Goal: Task Accomplishment & Management: Use online tool/utility

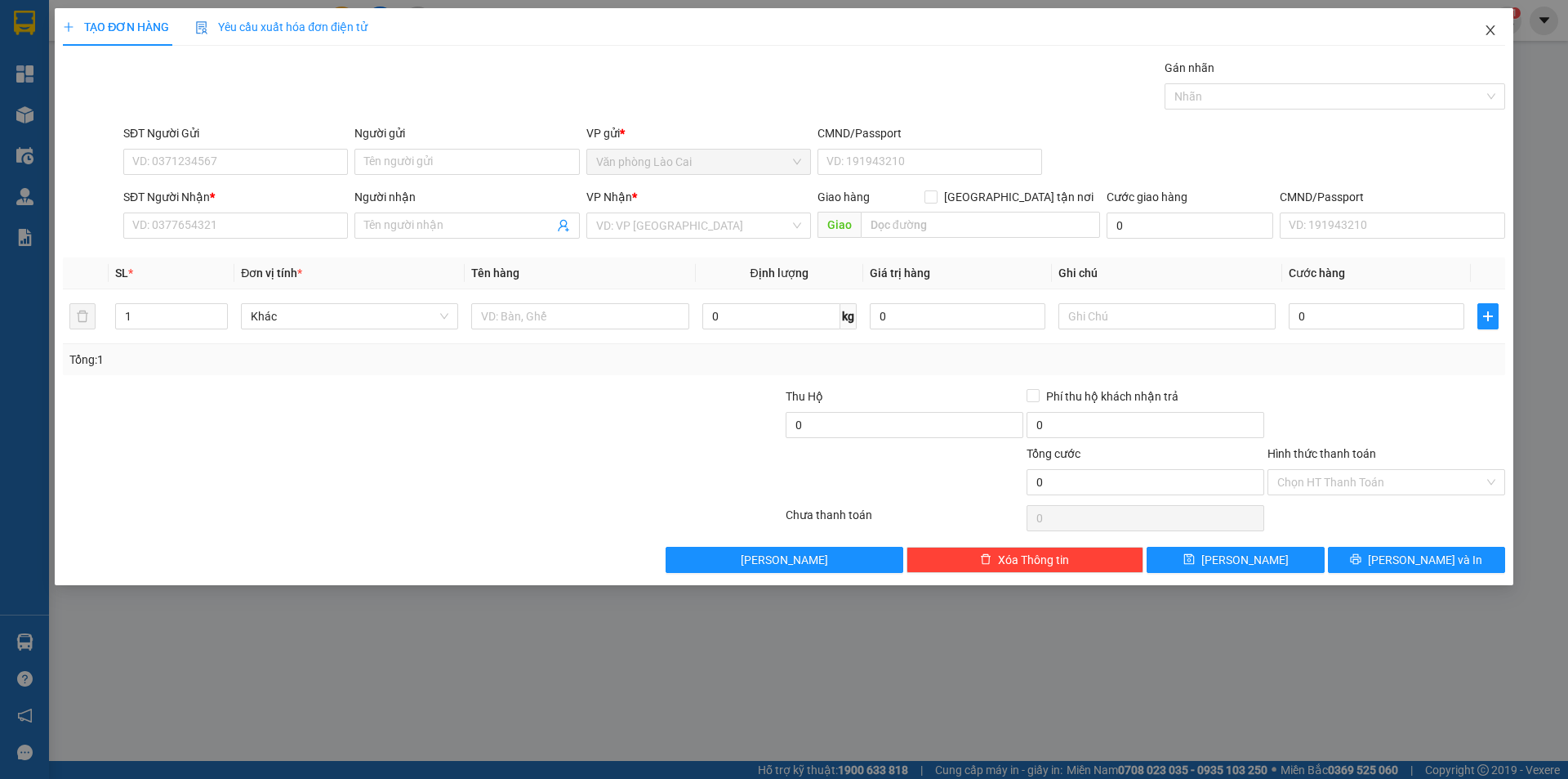
click at [1487, 26] on icon "close" at bounding box center [1490, 29] width 13 height 13
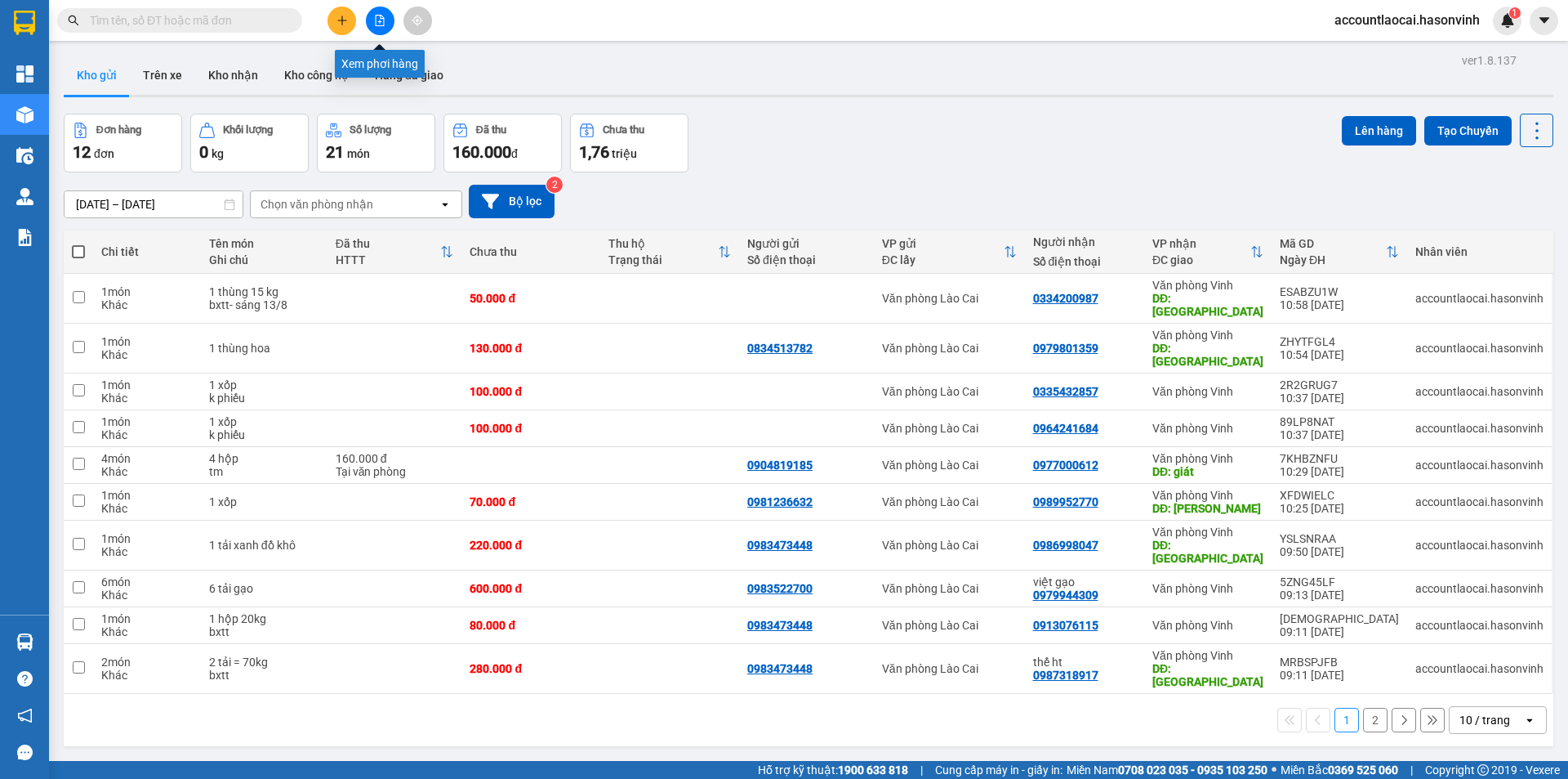
click at [382, 19] on icon "file-add" at bounding box center [380, 20] width 9 height 12
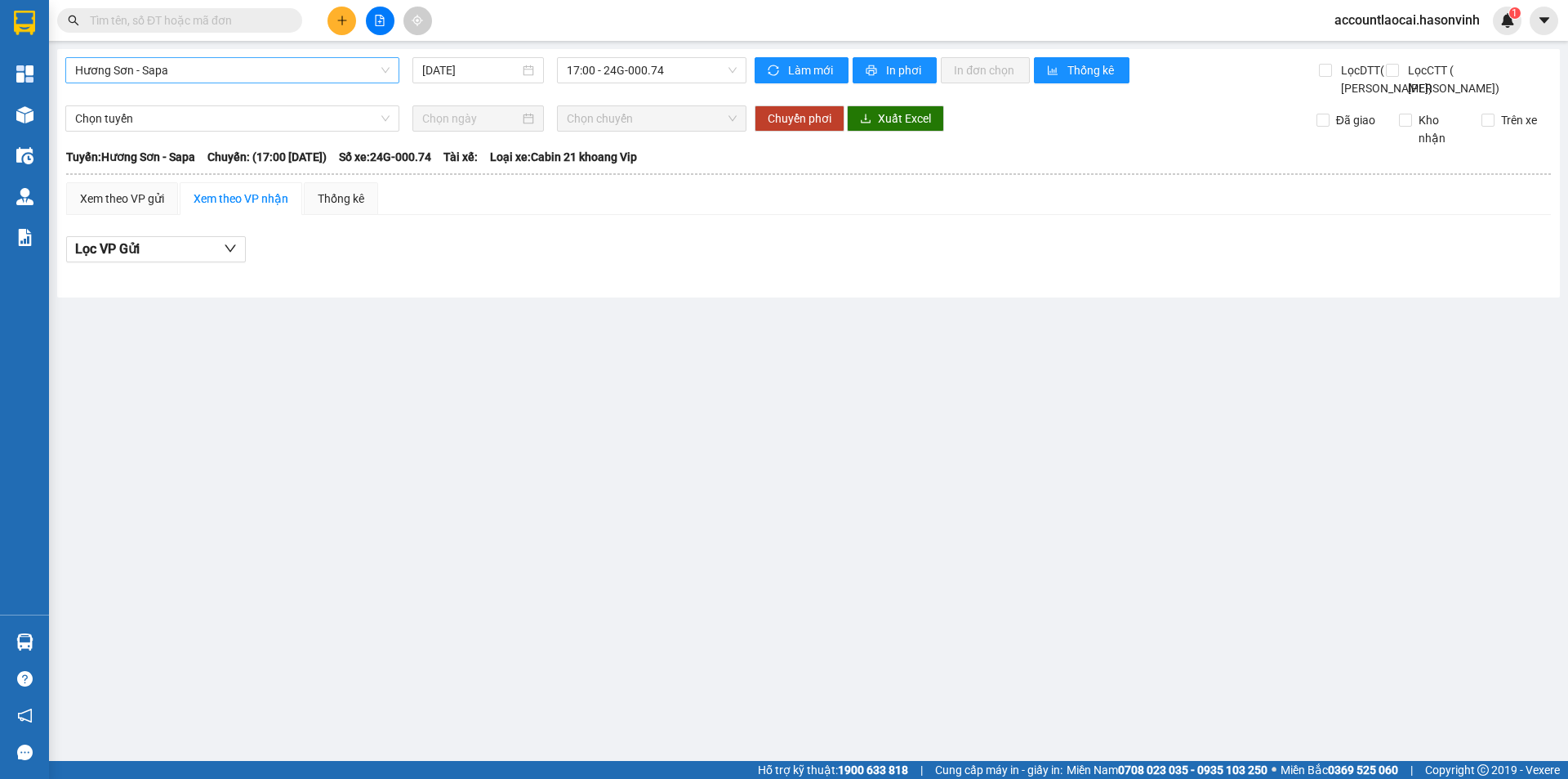
click at [242, 70] on span "Hương Sơn - Sapa" at bounding box center [232, 69] width 314 height 24
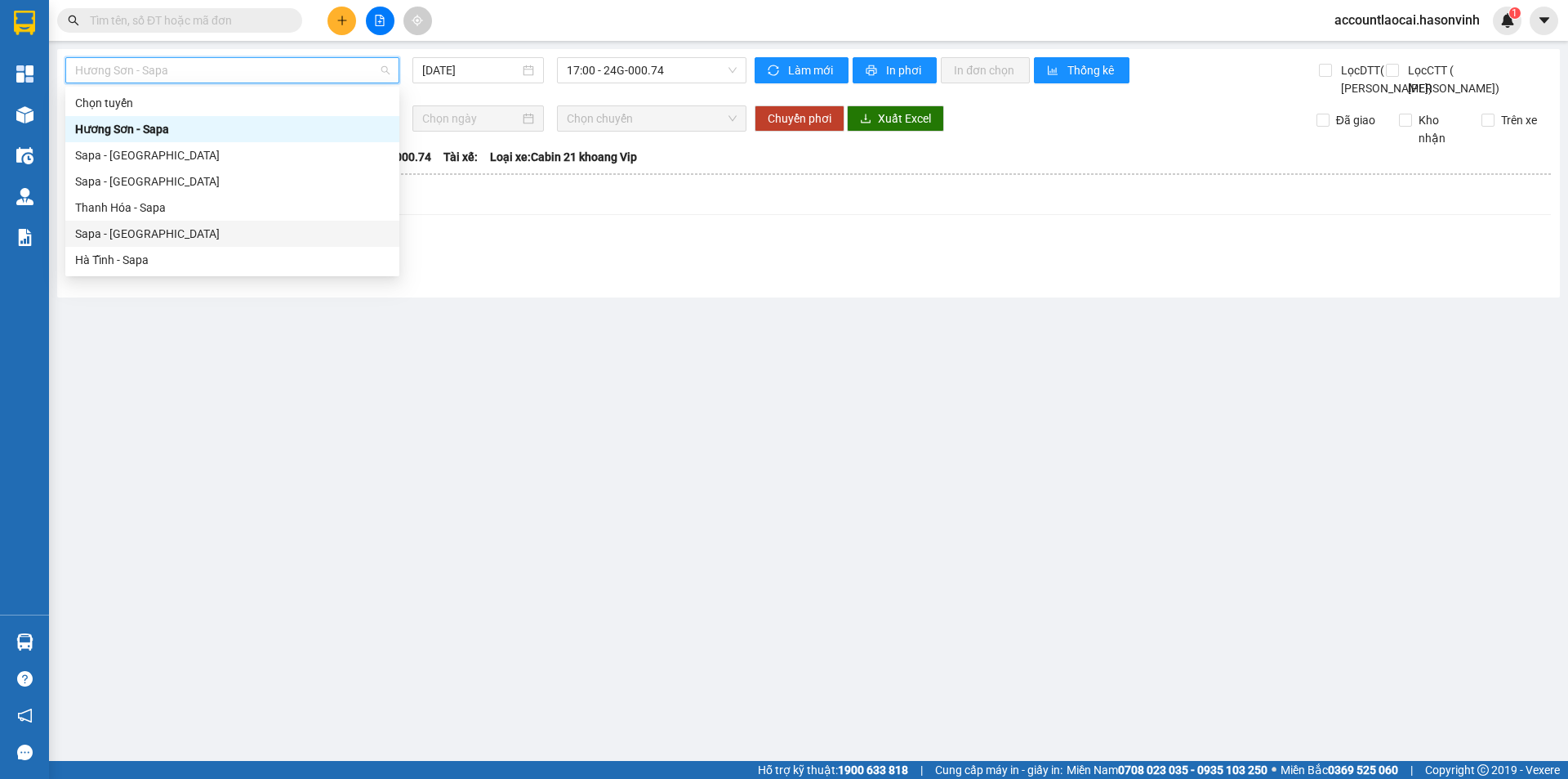
click at [120, 233] on div "Sapa - [GEOGRAPHIC_DATA]" at bounding box center [232, 233] width 314 height 18
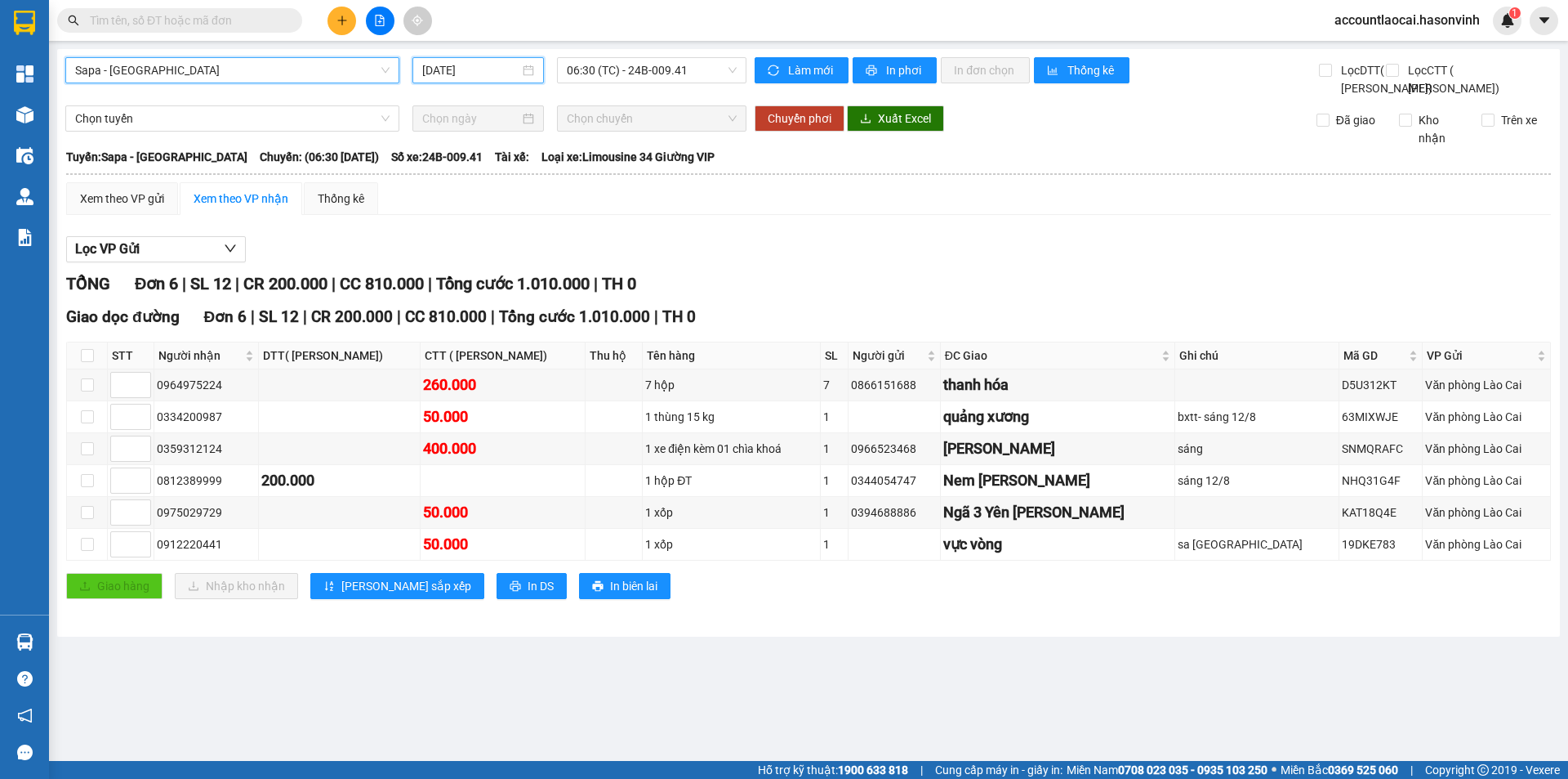
click at [460, 68] on input "[DATE]" at bounding box center [471, 70] width 98 height 18
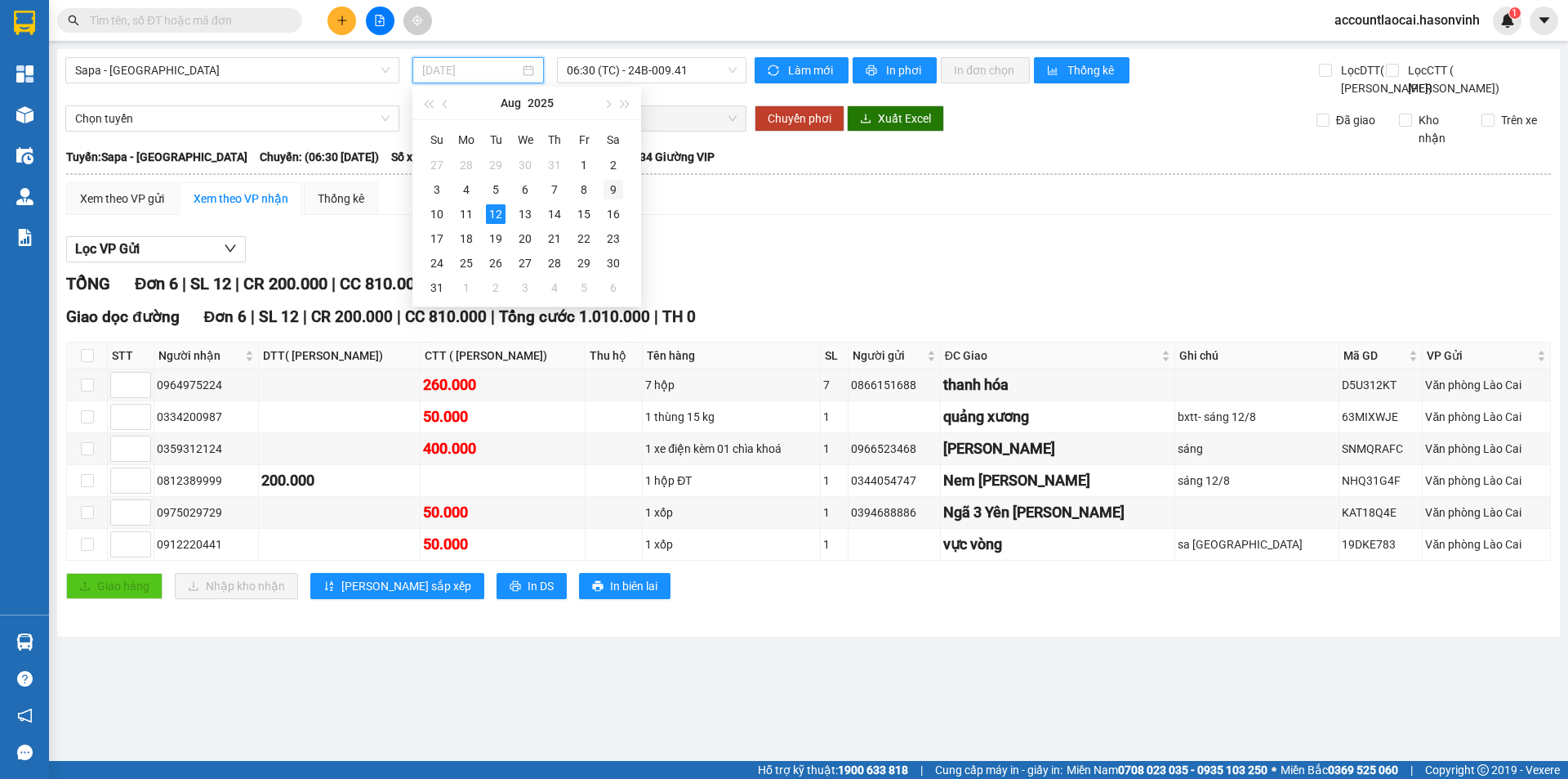
click at [609, 191] on div "9" at bounding box center [614, 189] width 20 height 20
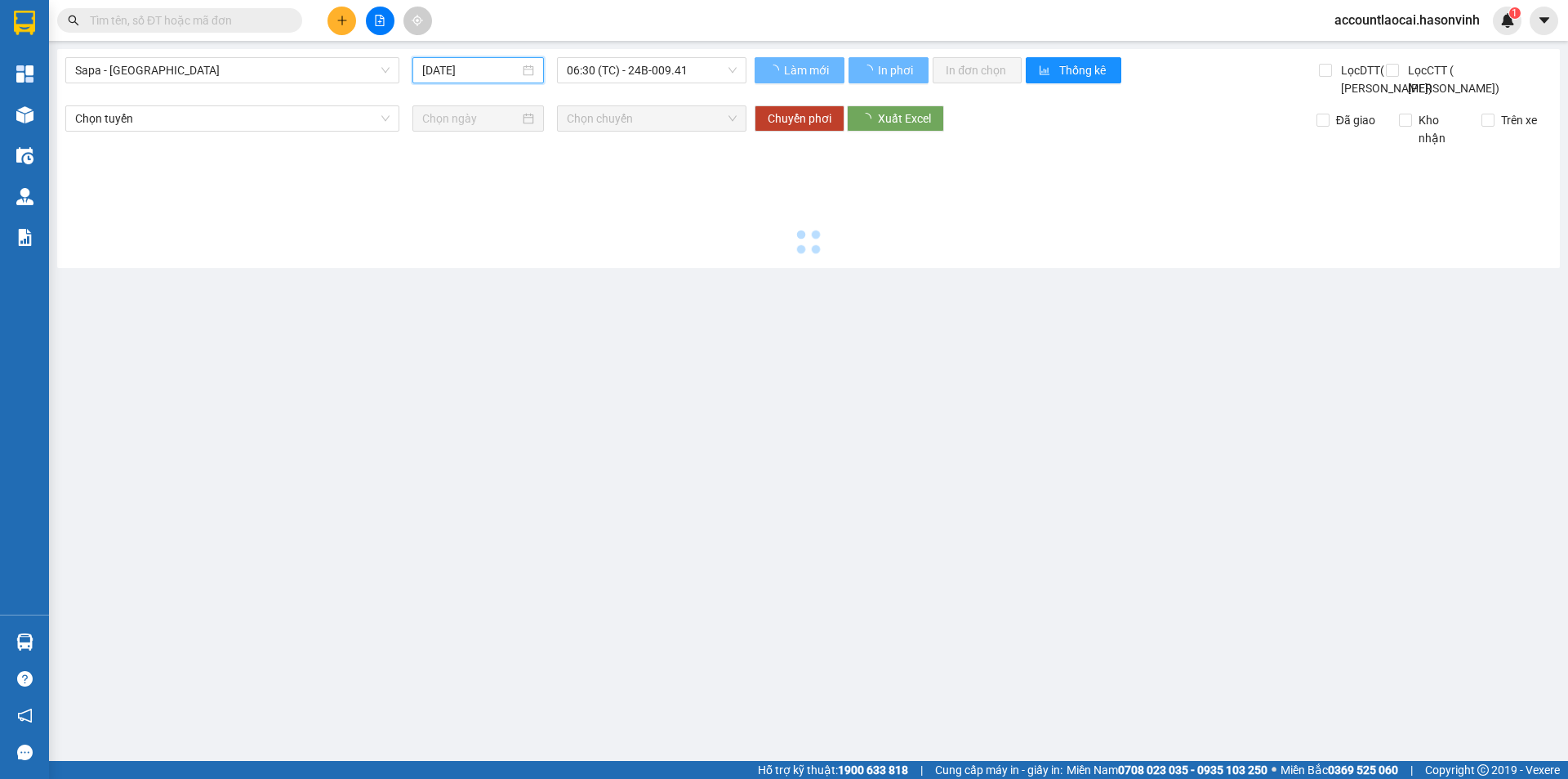
type input "[DATE]"
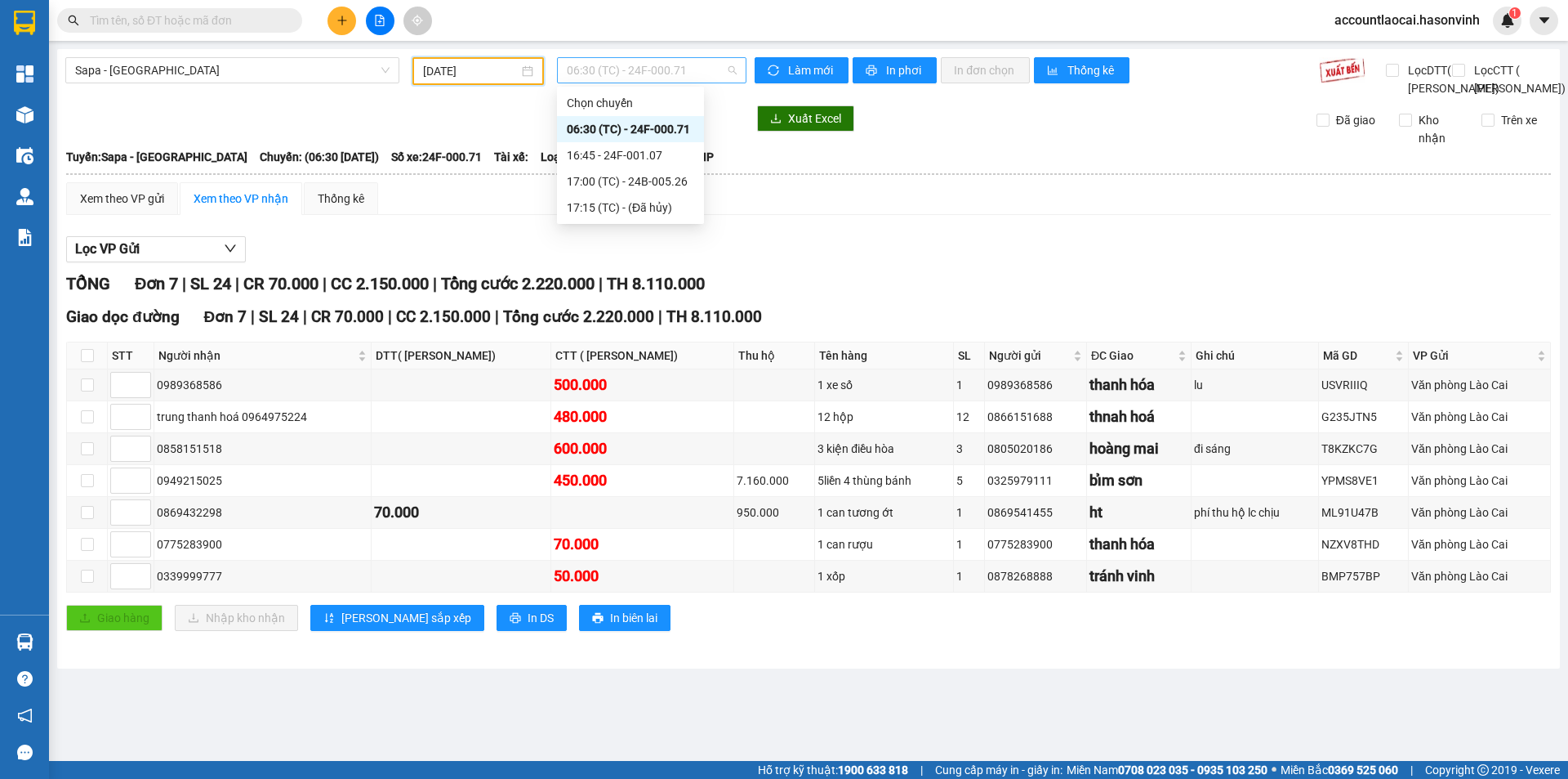
click at [688, 71] on span "06:30 (TC) - 24F-000.71" at bounding box center [652, 69] width 170 height 24
click at [661, 155] on div "16:45 - 24F-001.07" at bounding box center [630, 155] width 128 height 18
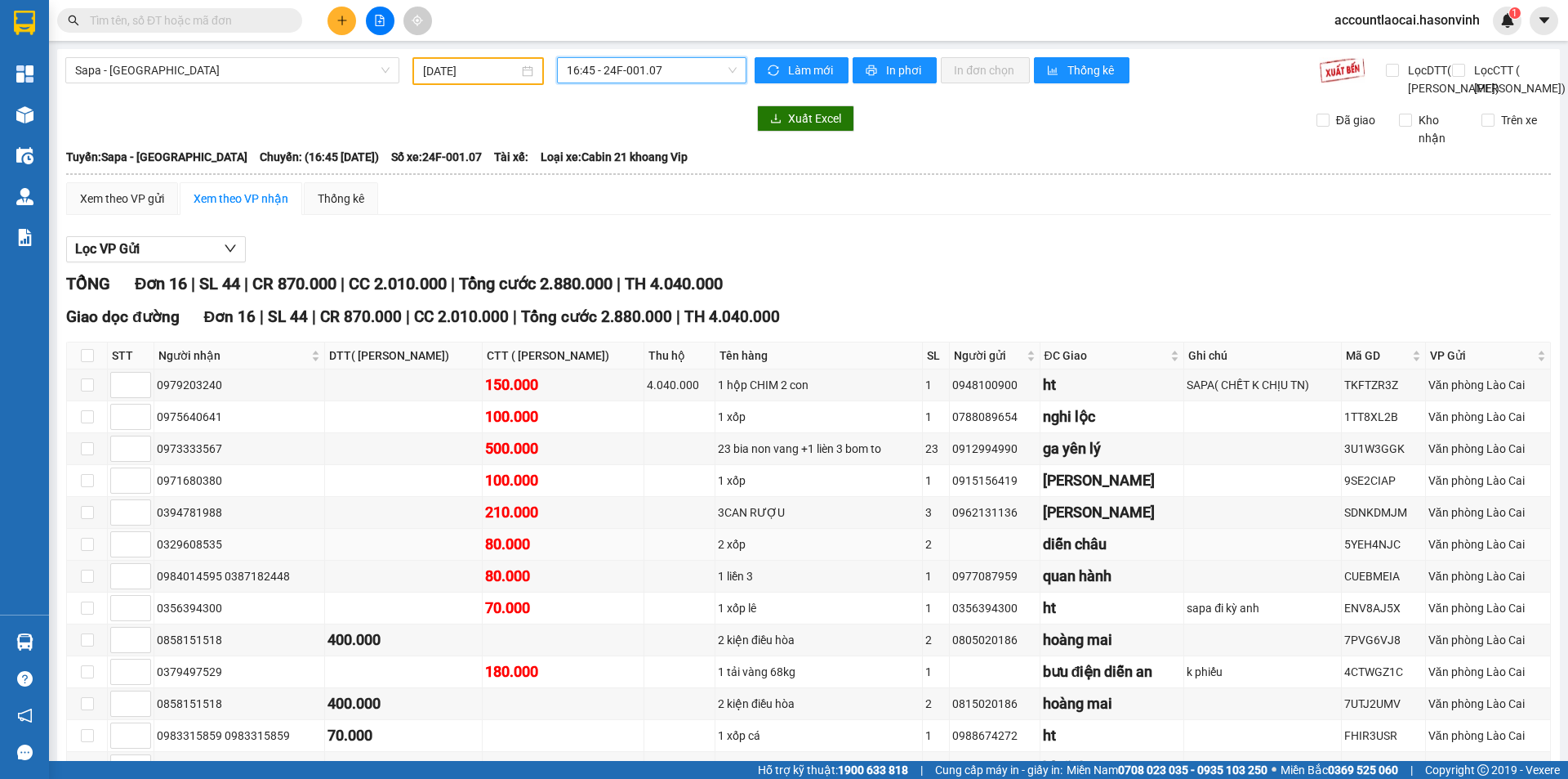
scroll to position [238, 0]
